Goal: Check status: Check status

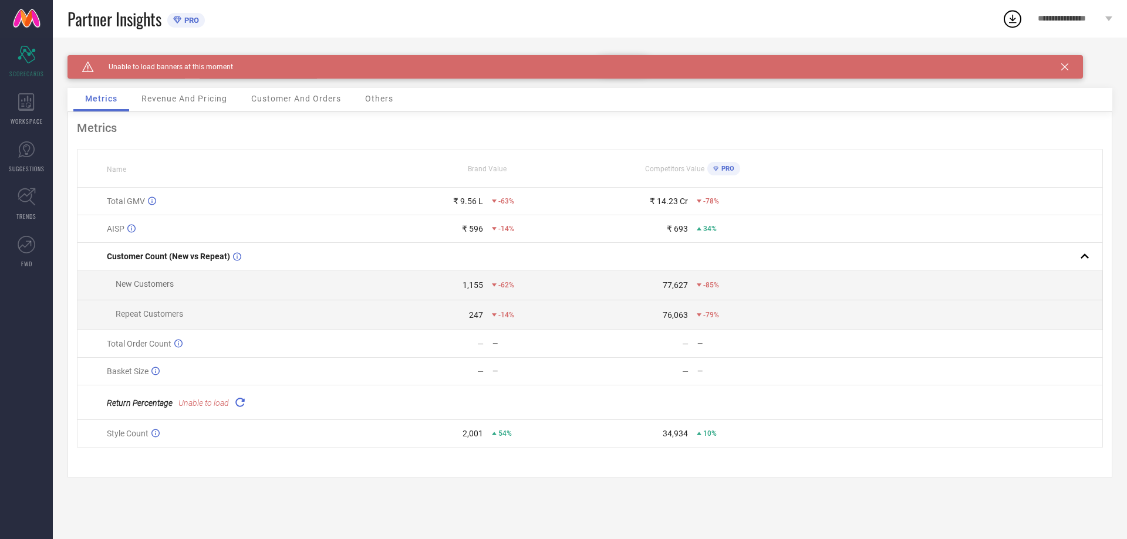
click at [1065, 65] on icon at bounding box center [1064, 66] width 7 height 7
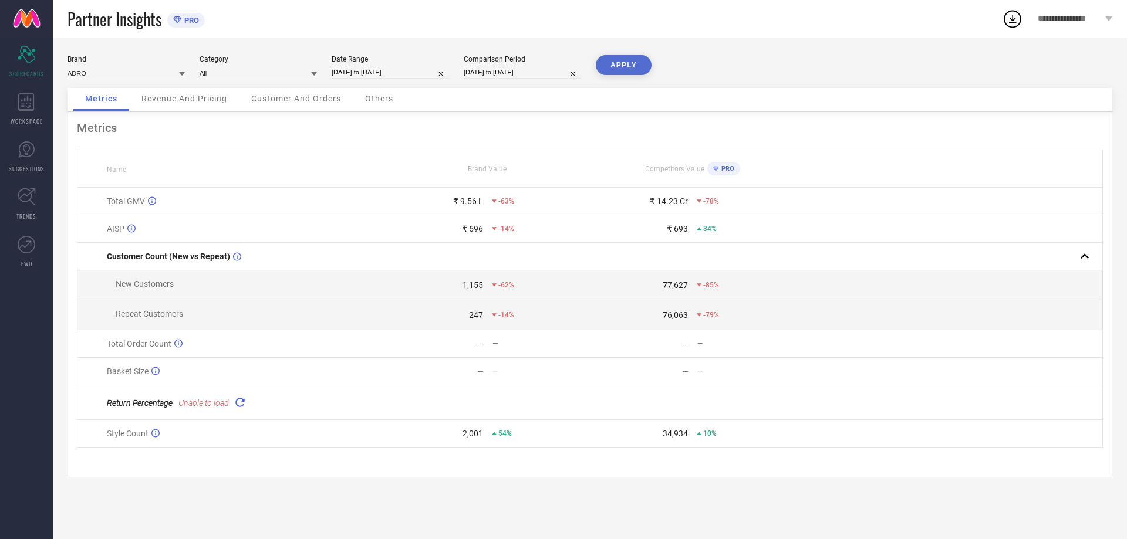
click at [354, 73] on input "[DATE] to [DATE]" at bounding box center [390, 72] width 117 height 12
select select "9"
select select "2025"
select select "10"
select select "2025"
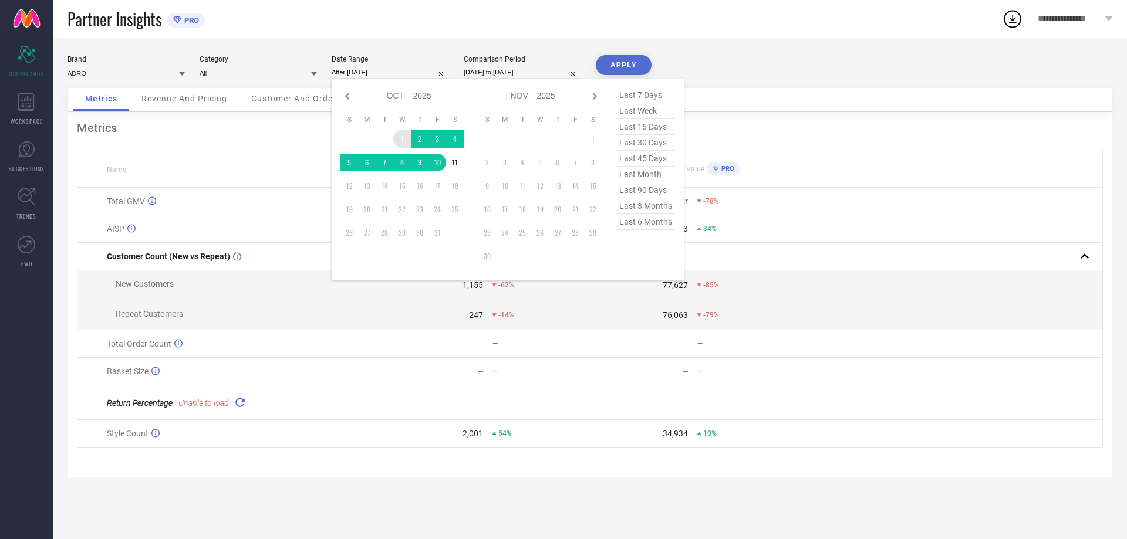
click at [406, 139] on td "1" at bounding box center [402, 139] width 18 height 18
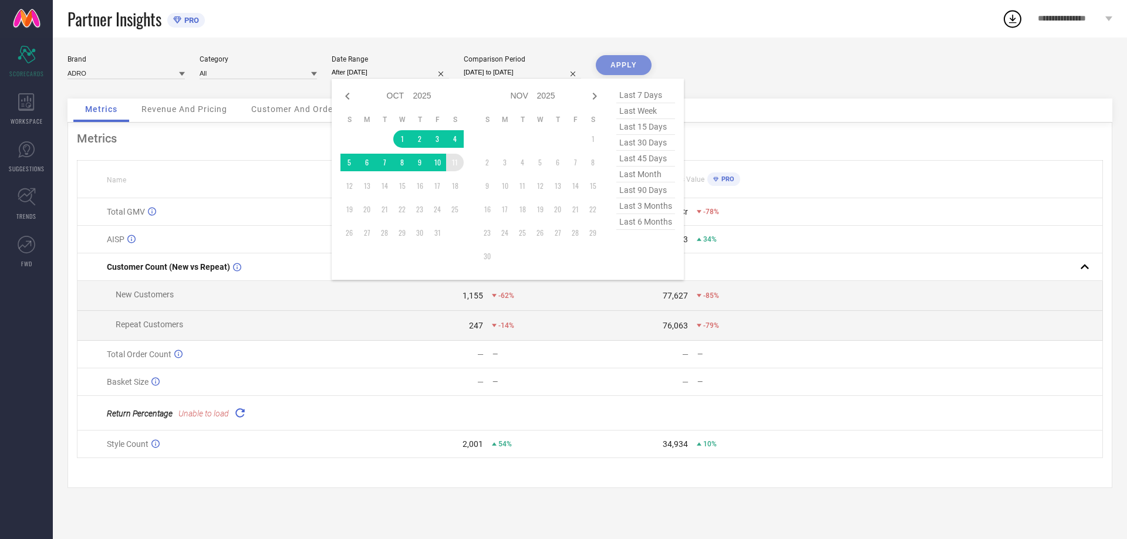
type input "[DATE] to [DATE]"
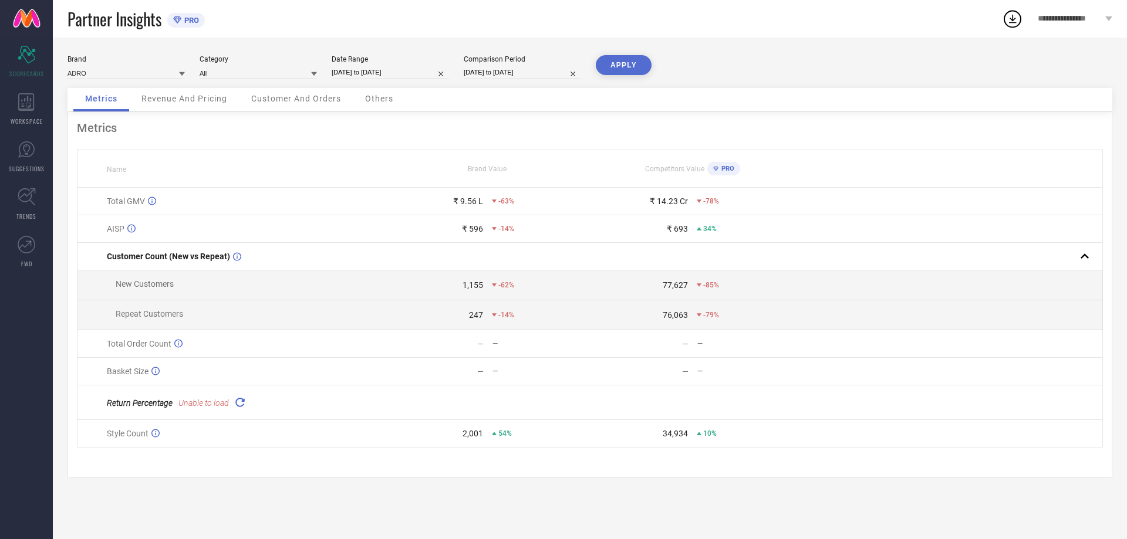
click at [624, 70] on button "APPLY" at bounding box center [624, 65] width 56 height 20
click at [198, 102] on span "Revenue And Pricing" at bounding box center [184, 98] width 86 height 9
